Goal: Task Accomplishment & Management: Manage account settings

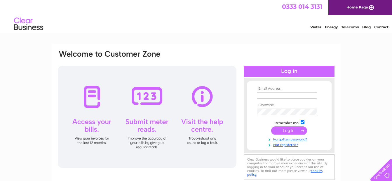
click at [224, 92] on input "text" at bounding box center [287, 95] width 60 height 6
paste input "Lewis_Butterell@ajg.com"
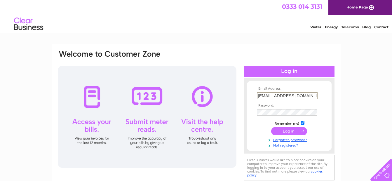
type input "Lewis_Butterell@ajg.com"
click at [224, 92] on input "submit" at bounding box center [289, 131] width 36 height 8
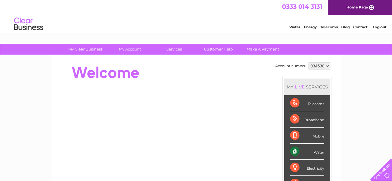
click at [326, 66] on select "934538 948049 948799 955320" at bounding box center [320, 65] width 22 height 7
select select "955320"
click at [309, 62] on select "934538 948049 948799 955320" at bounding box center [320, 65] width 22 height 7
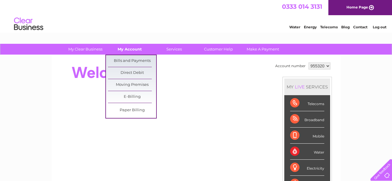
click at [133, 46] on link "My Account" at bounding box center [130, 49] width 48 height 11
click at [134, 58] on link "Bills and Payments" at bounding box center [132, 61] width 48 height 12
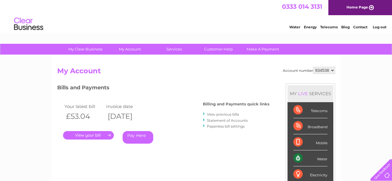
drag, startPoint x: 330, startPoint y: 71, endPoint x: 330, endPoint y: 75, distance: 4.1
click at [330, 71] on select "934538 948049 948799 955320" at bounding box center [324, 70] width 22 height 7
select select "955320"
click at [313, 67] on select "934538 948049 948799 955320" at bounding box center [324, 70] width 22 height 7
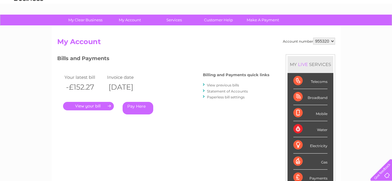
scroll to position [58, 0]
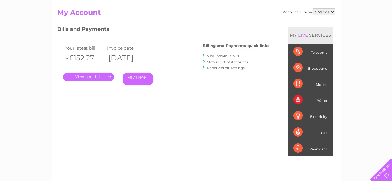
click at [328, 11] on select "934538 948049 948799 955320" at bounding box center [324, 11] width 22 height 7
click at [329, 6] on div "Account number 934538 948049 948799 955320 My Account MY LIVE SERVICES Telecoms…" at bounding box center [196, 93] width 289 height 193
click at [330, 12] on select "934538 948049 948799 955320" at bounding box center [324, 11] width 22 height 7
select select "948799"
click at [313, 8] on select "934538 948049 948799 955320" at bounding box center [324, 11] width 22 height 7
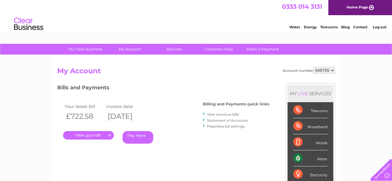
click at [379, 25] on link "Log out" at bounding box center [380, 27] width 14 height 4
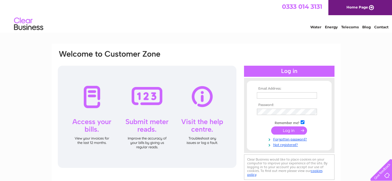
click at [293, 96] on input "text" at bounding box center [287, 95] width 60 height 6
paste input "UK_FMContracts@ajg.com"
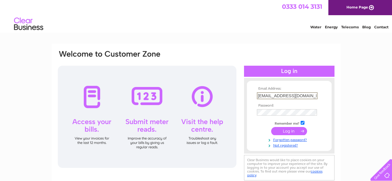
type input "UK_FMContracts@ajg.com"
click at [294, 134] on input "submit" at bounding box center [289, 130] width 36 height 8
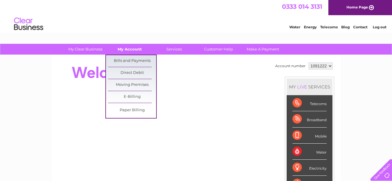
click at [130, 47] on link "My Account" at bounding box center [130, 49] width 48 height 11
click at [138, 59] on link "Bills and Payments" at bounding box center [132, 61] width 48 height 12
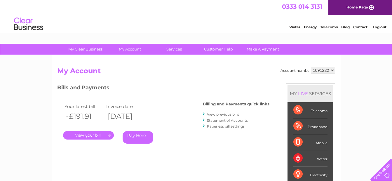
drag, startPoint x: 376, startPoint y: 28, endPoint x: 379, endPoint y: 33, distance: 5.8
click at [376, 28] on link "Log out" at bounding box center [380, 27] width 14 height 4
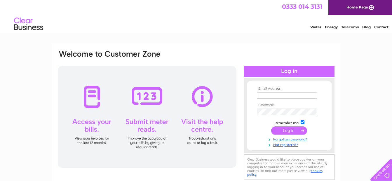
click at [279, 93] on input "text" at bounding box center [287, 95] width 60 height 6
paste input "[PERSON_NAME][EMAIL_ADDRESS][DOMAIN_NAME]"
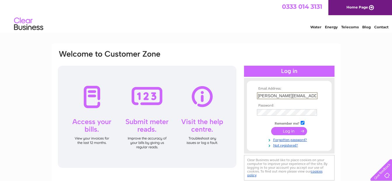
type input "natalie_allen@ajg.com"
click at [291, 131] on input "submit" at bounding box center [289, 131] width 36 height 8
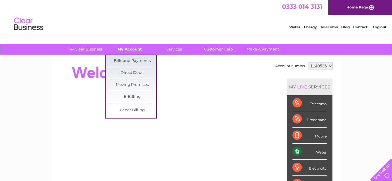
drag, startPoint x: 123, startPoint y: 45, endPoint x: 130, endPoint y: 48, distance: 7.1
click at [123, 45] on link "My Account" at bounding box center [130, 49] width 48 height 11
click at [134, 64] on link "Bills and Payments" at bounding box center [132, 61] width 48 height 12
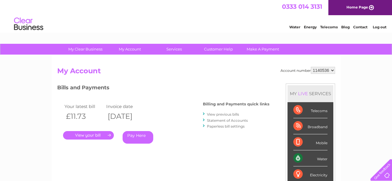
click at [378, 27] on link "Log out" at bounding box center [380, 27] width 14 height 4
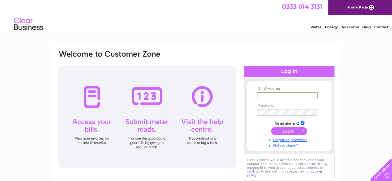
click at [281, 95] on input "text" at bounding box center [287, 95] width 61 height 7
paste input "uk.london.facilities.invoicing@ajg.com"
type input "uk.london.facilities.invoicing@ajg.com"
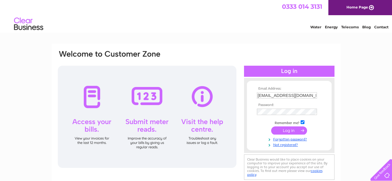
click at [298, 132] on input "submit" at bounding box center [289, 130] width 36 height 8
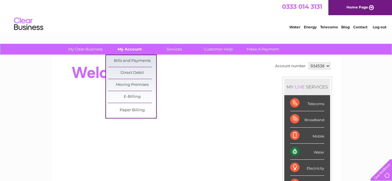
click at [135, 48] on link "My Account" at bounding box center [130, 49] width 48 height 11
click at [137, 61] on link "Bills and Payments" at bounding box center [132, 61] width 48 height 12
